Goal: Task Accomplishment & Management: Manage account settings

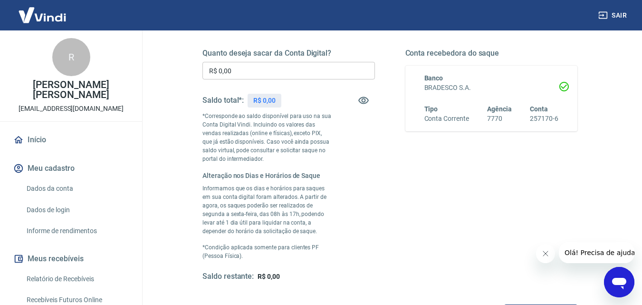
scroll to position [95, 0]
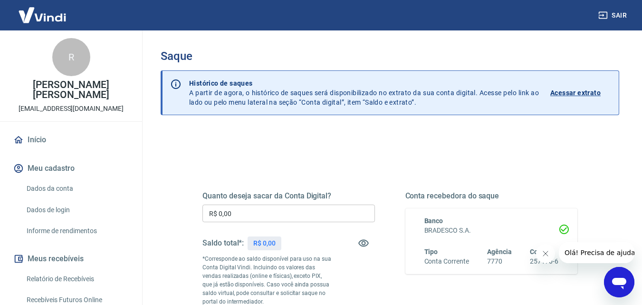
click at [268, 221] on input "R$ 0,00" at bounding box center [289, 213] width 173 height 18
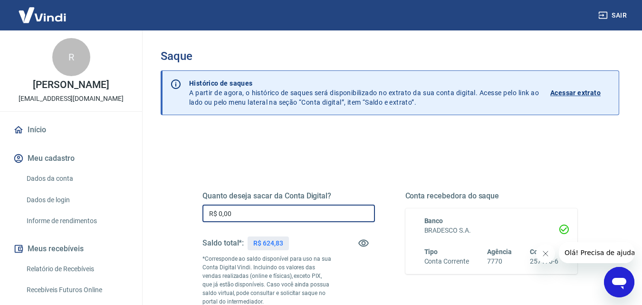
click at [256, 216] on input "R$ 0,00" at bounding box center [289, 213] width 173 height 18
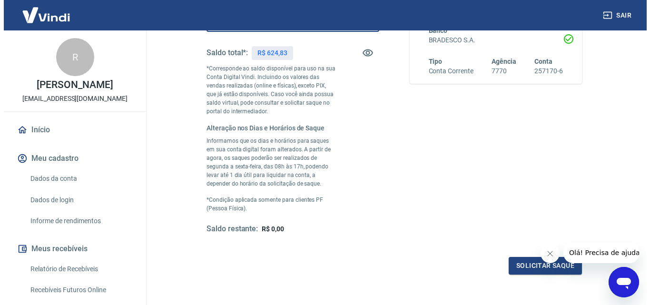
scroll to position [271, 0]
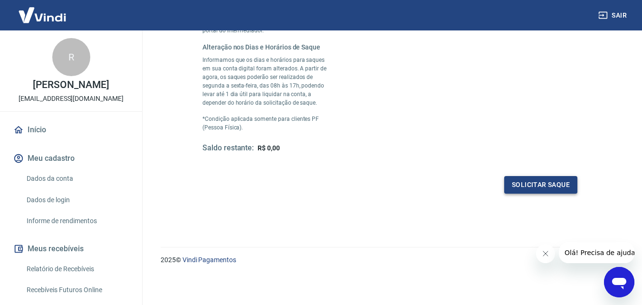
type input "R$ 624,83"
click at [538, 190] on button "Solicitar saque" at bounding box center [540, 185] width 73 height 18
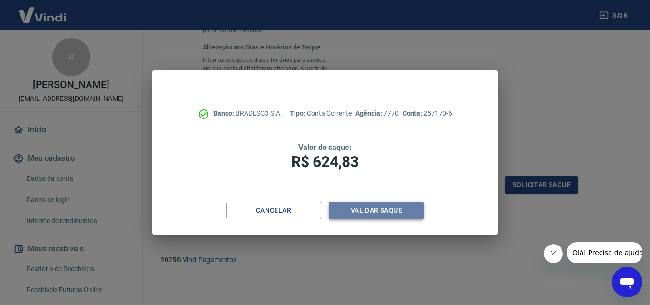
click at [402, 213] on button "Validar saque" at bounding box center [376, 211] width 95 height 18
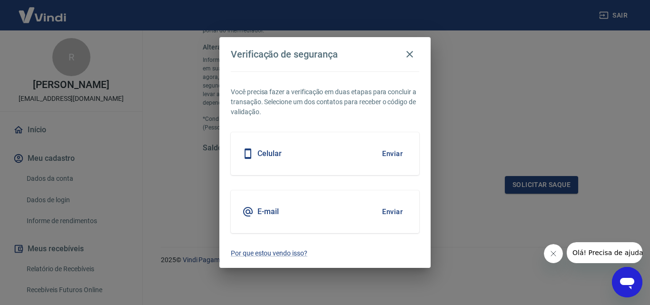
click at [401, 212] on button "Enviar" at bounding box center [392, 212] width 31 height 20
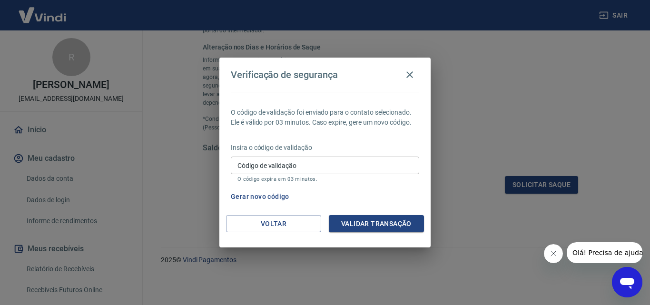
click at [384, 171] on input "Código de validação" at bounding box center [325, 165] width 188 height 18
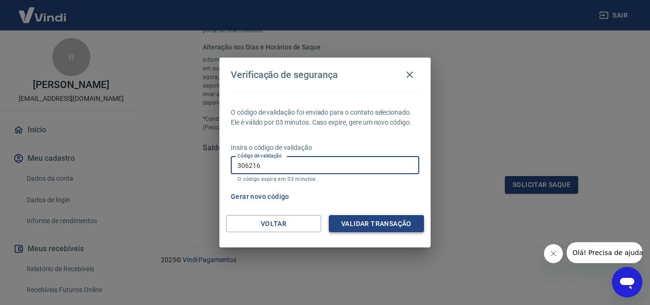
type input "306216"
click at [377, 218] on button "Validar transação" at bounding box center [376, 224] width 95 height 18
